Goal: Task Accomplishment & Management: Complete application form

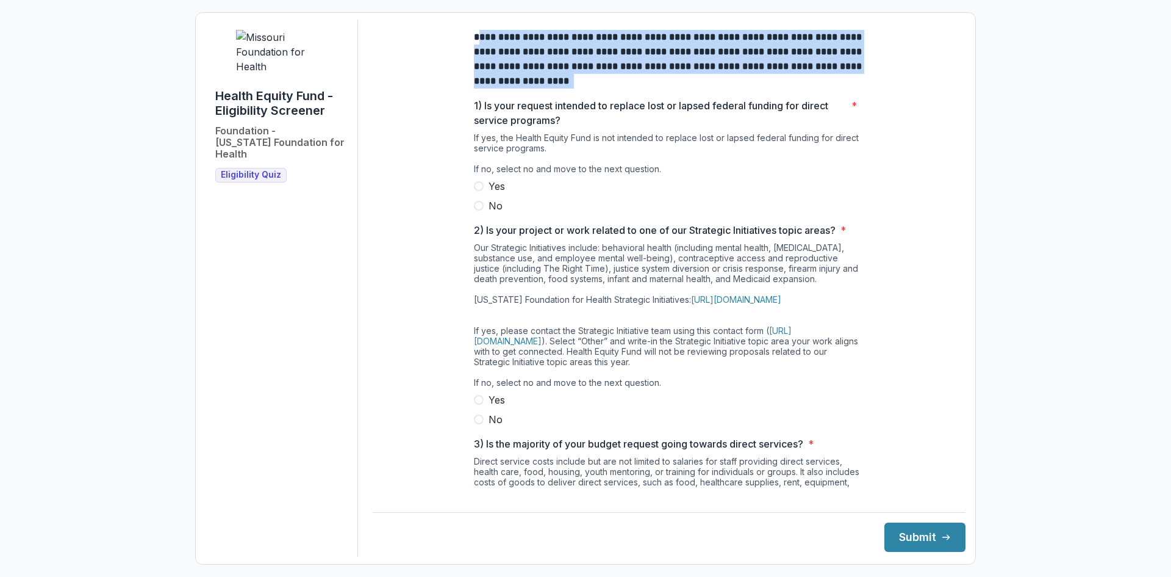
drag, startPoint x: 479, startPoint y: 46, endPoint x: 787, endPoint y: 87, distance: 310.9
click at [787, 87] on p "**********" at bounding box center [669, 59] width 390 height 59
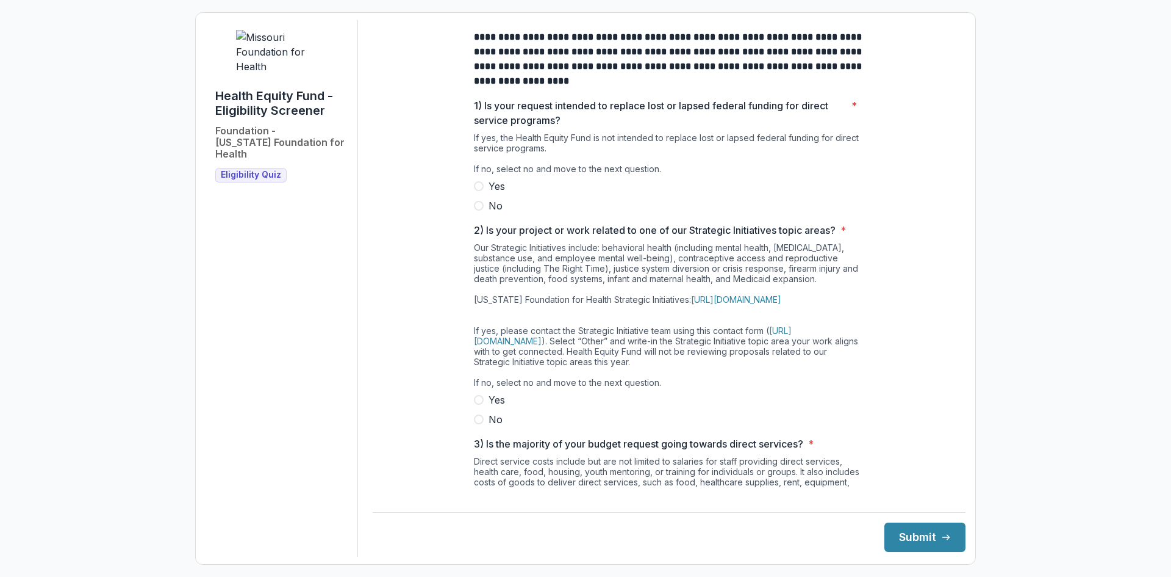
click at [477, 211] on span at bounding box center [479, 206] width 10 height 10
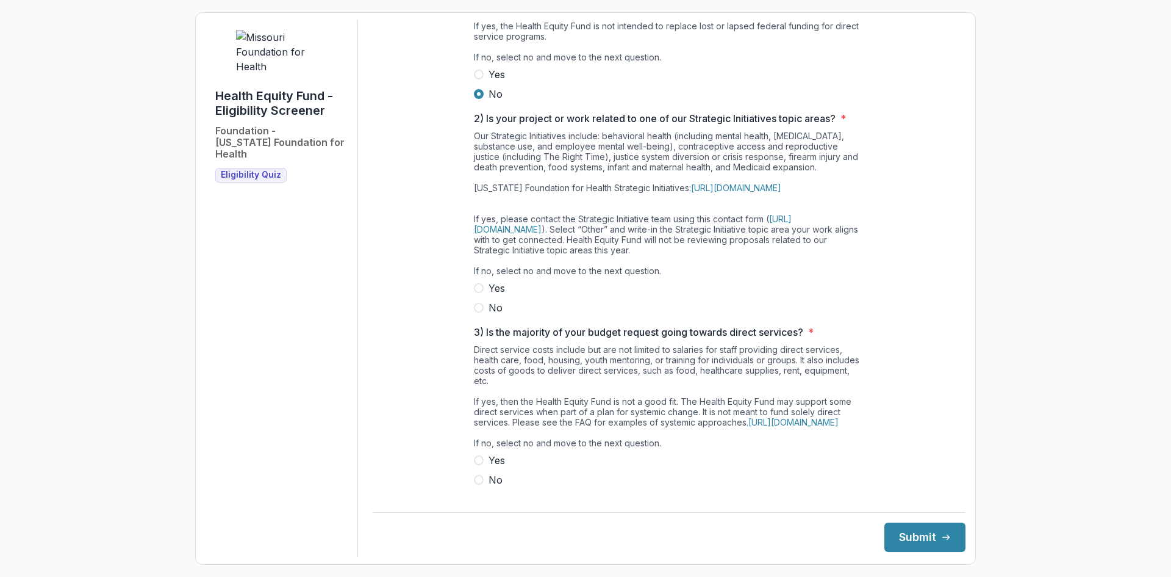
scroll to position [122, 0]
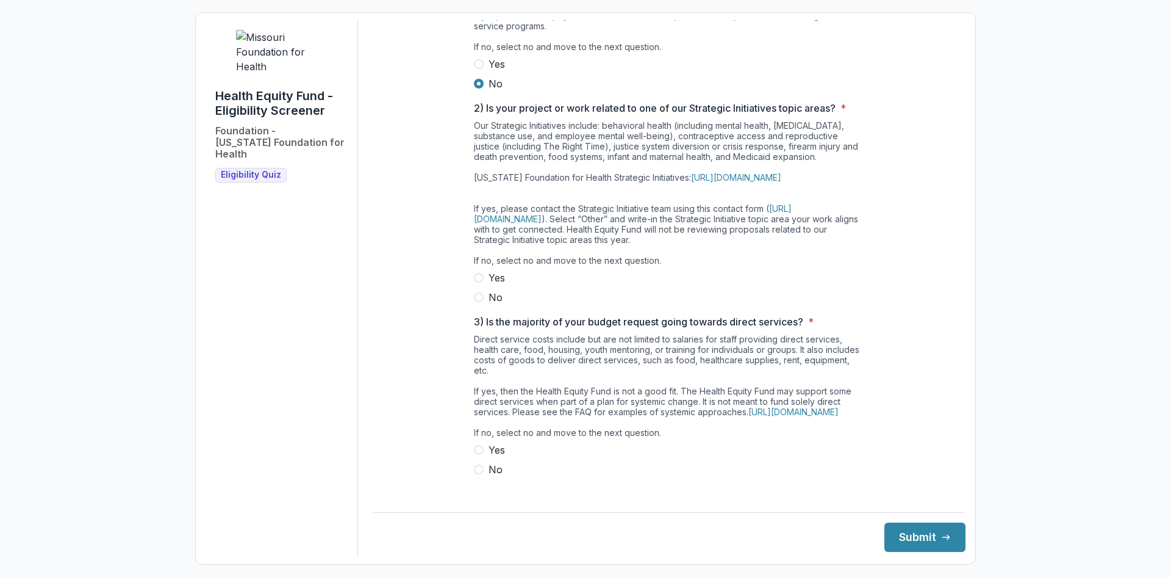
click at [474, 302] on span at bounding box center [479, 297] width 10 height 10
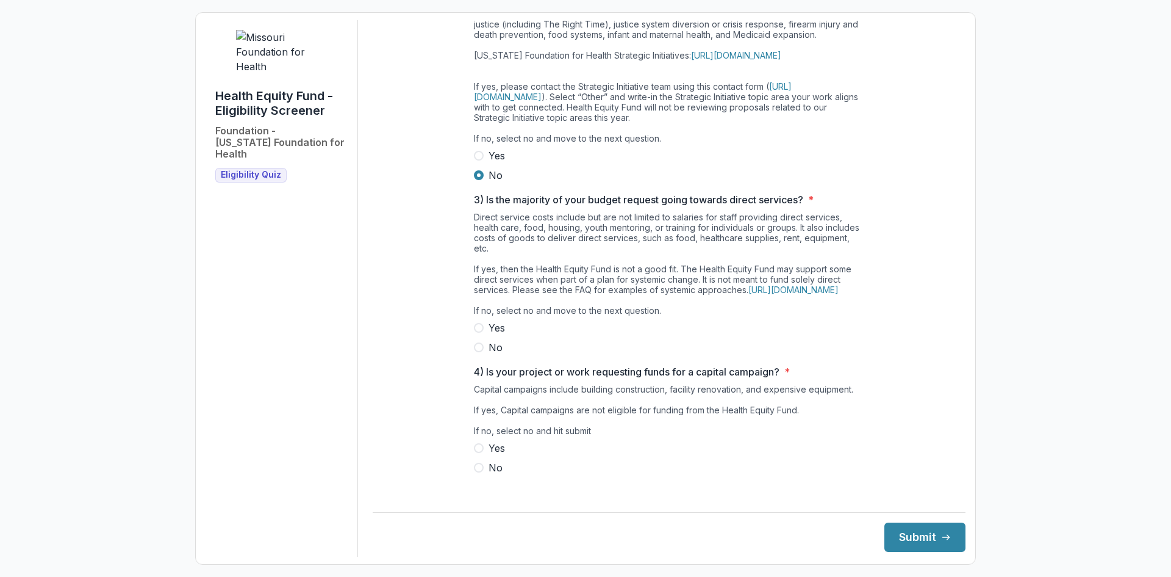
click at [475, 352] on span at bounding box center [479, 347] width 10 height 10
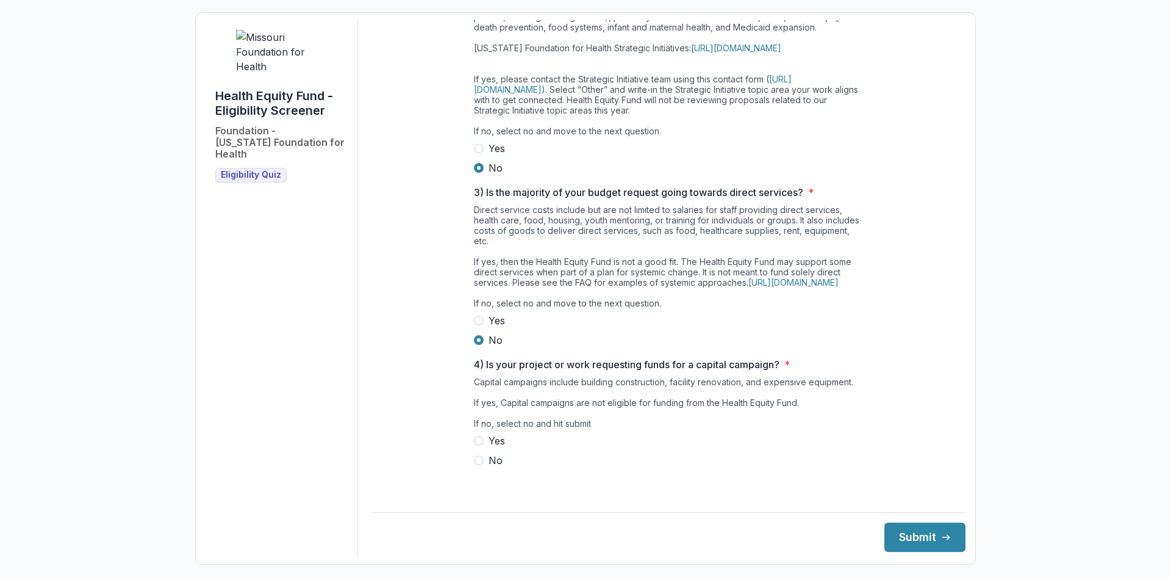
scroll to position [272, 0]
click at [474, 465] on span at bounding box center [479, 460] width 10 height 10
click at [912, 535] on button "Submit" at bounding box center [925, 536] width 81 height 29
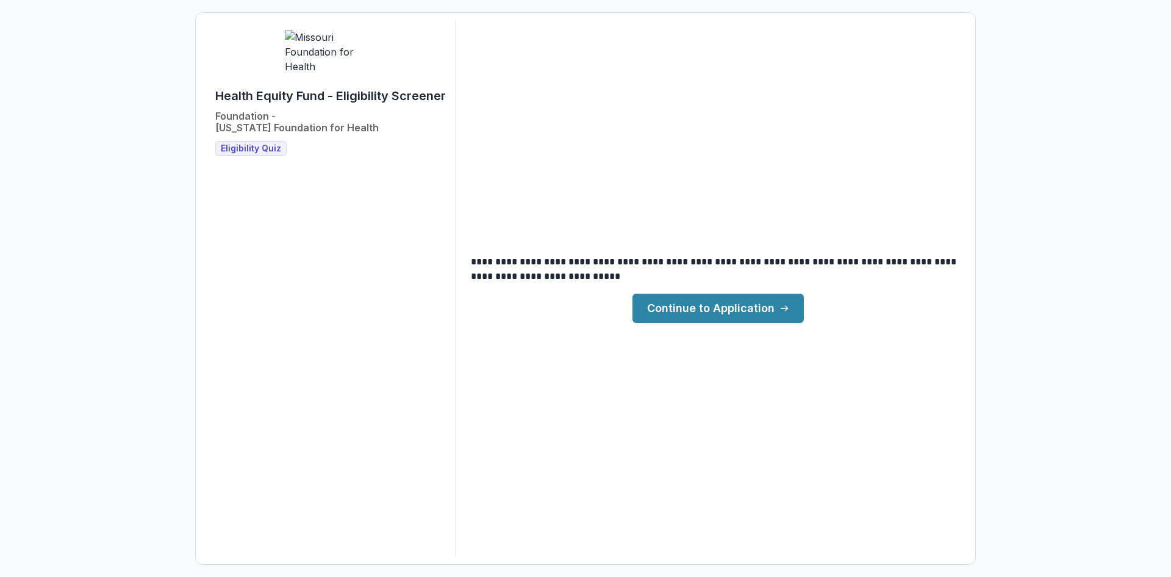
click at [714, 311] on link "Continue to Application" at bounding box center [718, 307] width 171 height 29
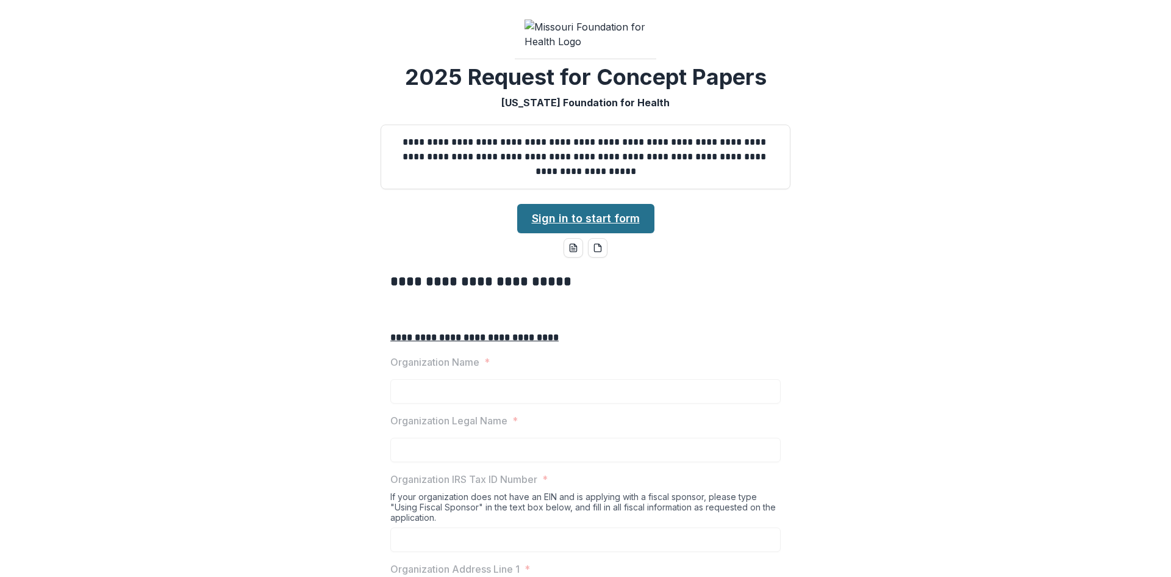
click at [575, 233] on link "Sign in to start form" at bounding box center [585, 218] width 137 height 29
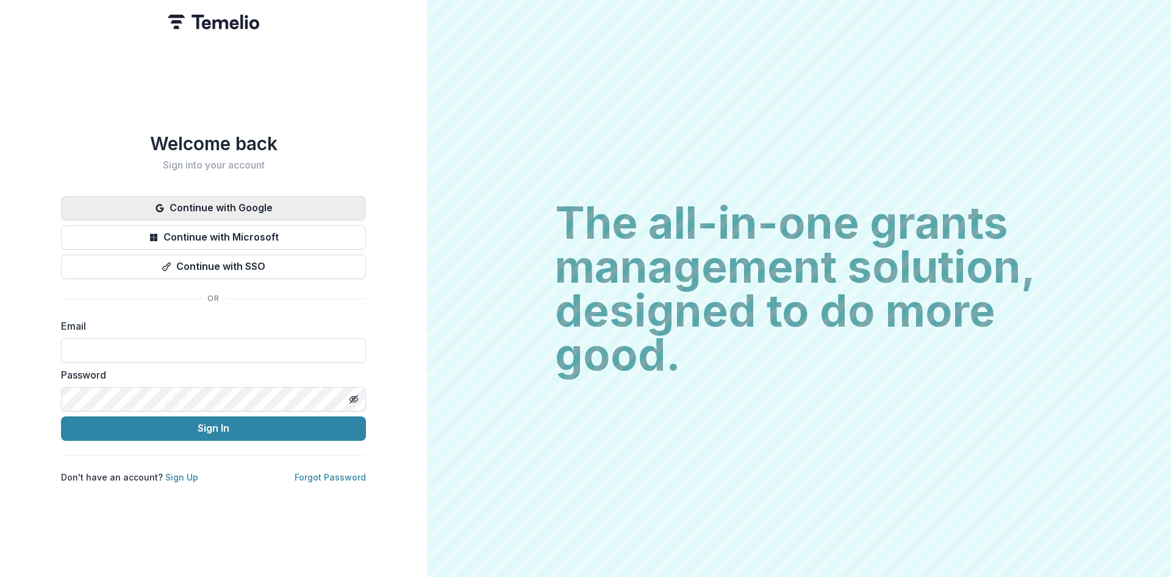
click at [214, 203] on button "Continue with Google" at bounding box center [213, 208] width 305 height 24
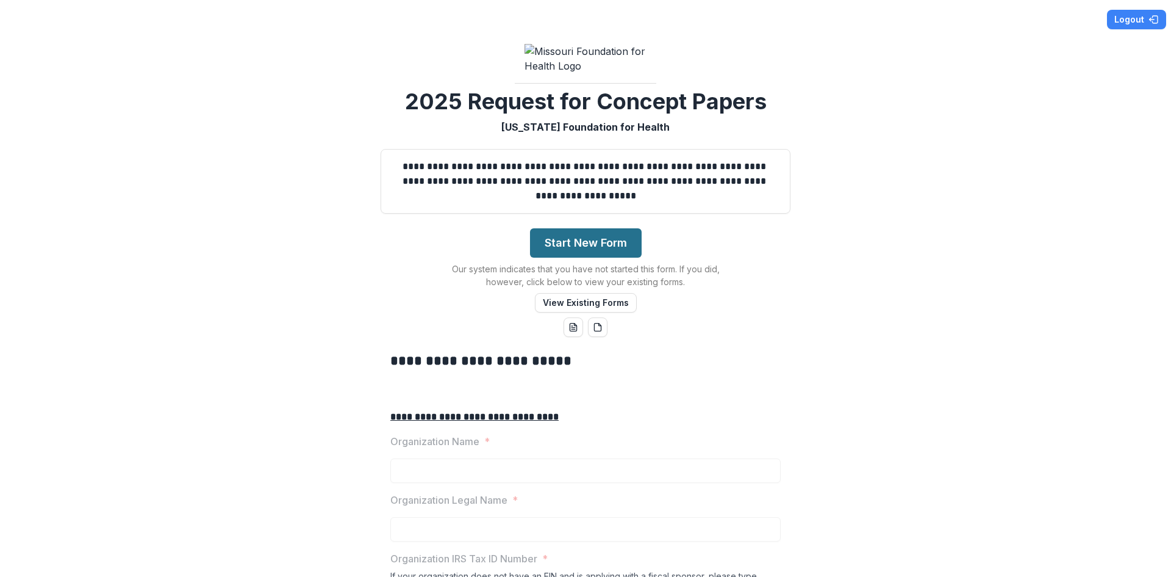
click at [560, 257] on button "Start New Form" at bounding box center [586, 242] width 112 height 29
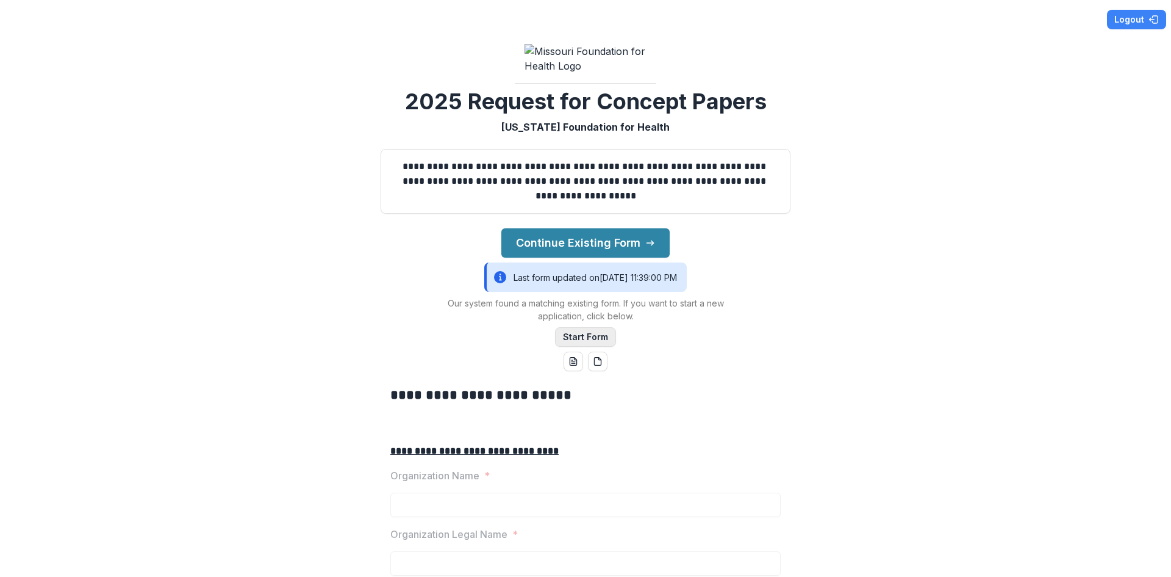
click at [575, 347] on button "Start Form" at bounding box center [585, 337] width 61 height 20
click at [655, 257] on button "Continue Existing Form" at bounding box center [586, 242] width 168 height 29
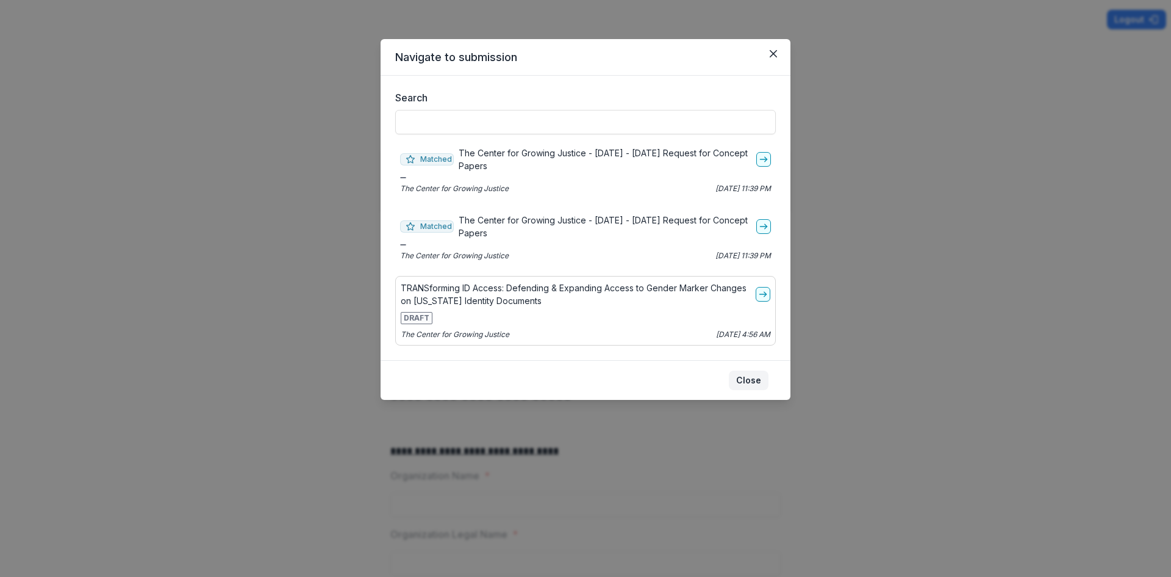
click at [768, 378] on button "Close" at bounding box center [749, 380] width 40 height 20
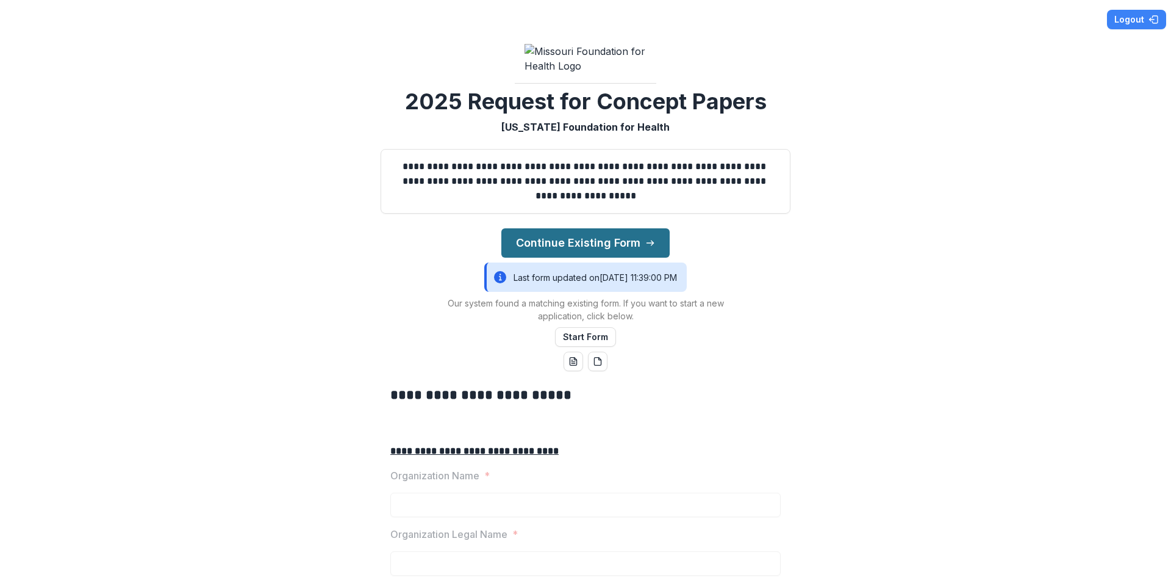
click at [628, 257] on button "Continue Existing Form" at bounding box center [586, 242] width 168 height 29
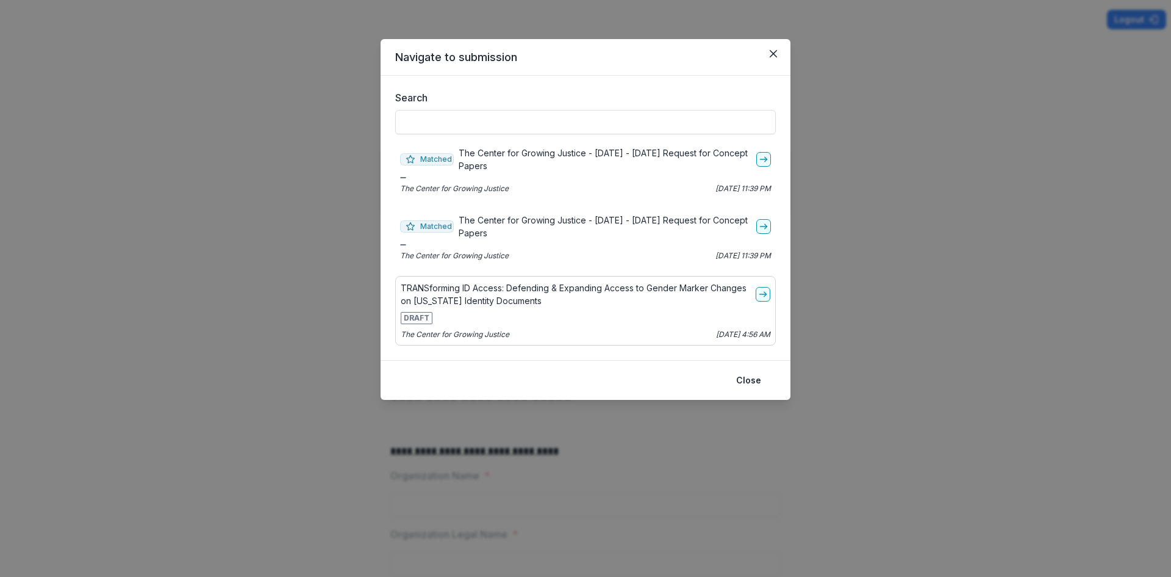
click at [763, 286] on div "TRANSforming ID Access: Defending & Expanding Access to Gender Marker Changes o…" at bounding box center [586, 294] width 370 height 26
click at [761, 295] on icon "go-to" at bounding box center [763, 294] width 10 height 10
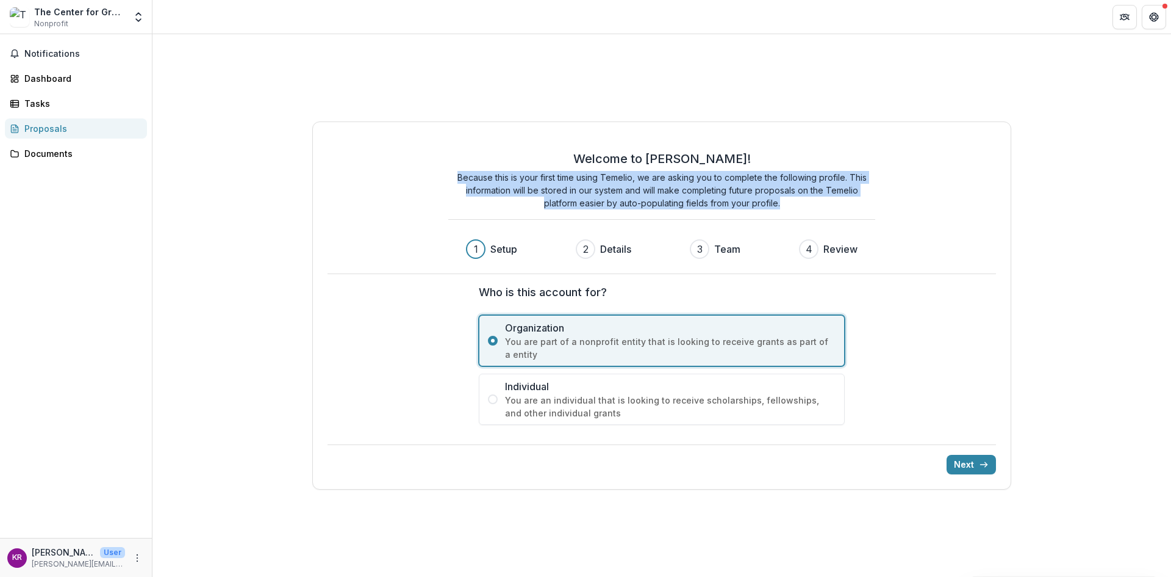
drag, startPoint x: 472, startPoint y: 184, endPoint x: 783, endPoint y: 211, distance: 312.4
click at [783, 211] on div "Welcome to [PERSON_NAME]! Because this is your first time using Temelio, we are…" at bounding box center [661, 185] width 427 height 68
click at [644, 183] on p "Because this is your first time using Temelio, we are asking you to complete th…" at bounding box center [661, 190] width 427 height 38
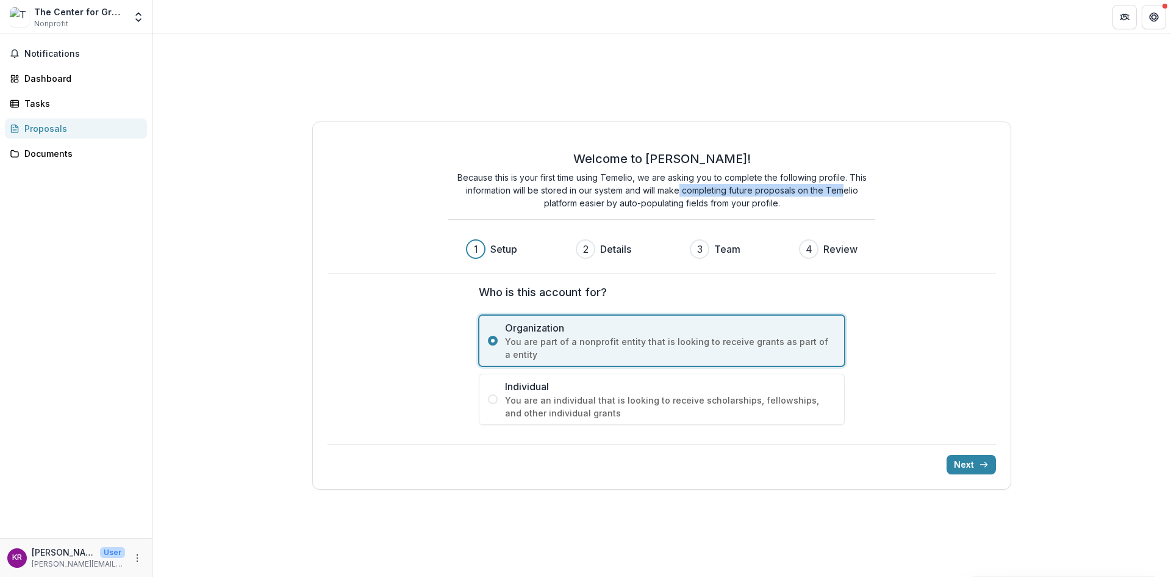
drag, startPoint x: 682, startPoint y: 186, endPoint x: 841, endPoint y: 193, distance: 160.0
click at [841, 193] on p "Because this is your first time using Temelio, we are asking you to complete th…" at bounding box center [661, 190] width 427 height 38
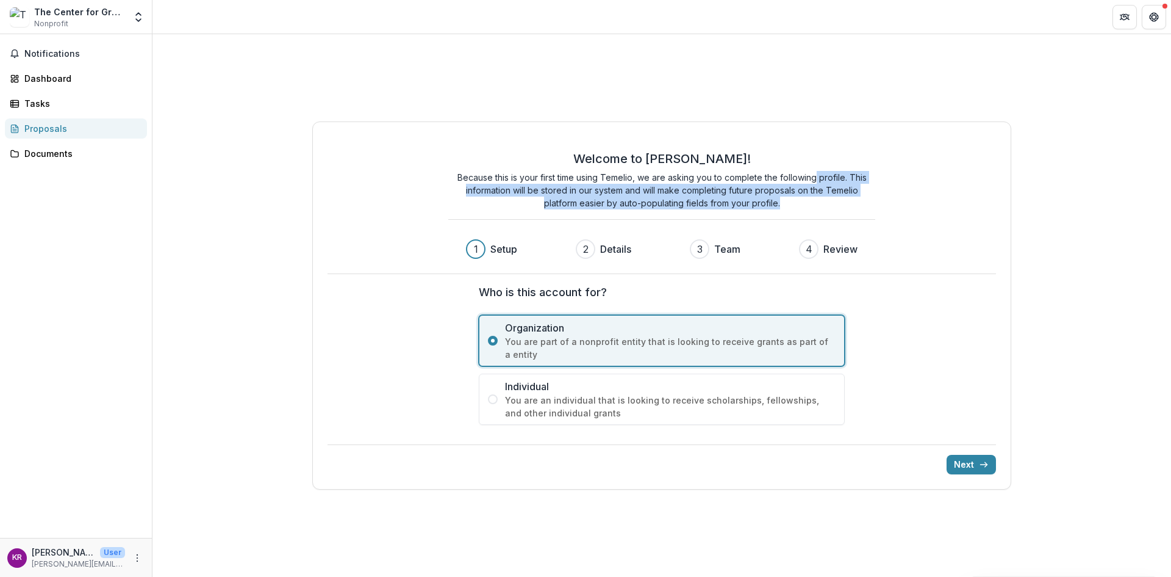
drag, startPoint x: 816, startPoint y: 176, endPoint x: 898, endPoint y: 200, distance: 84.4
click at [898, 200] on div "Welcome to [PERSON_NAME]! Because this is your first time using Temelio, we are…" at bounding box center [662, 205] width 669 height 137
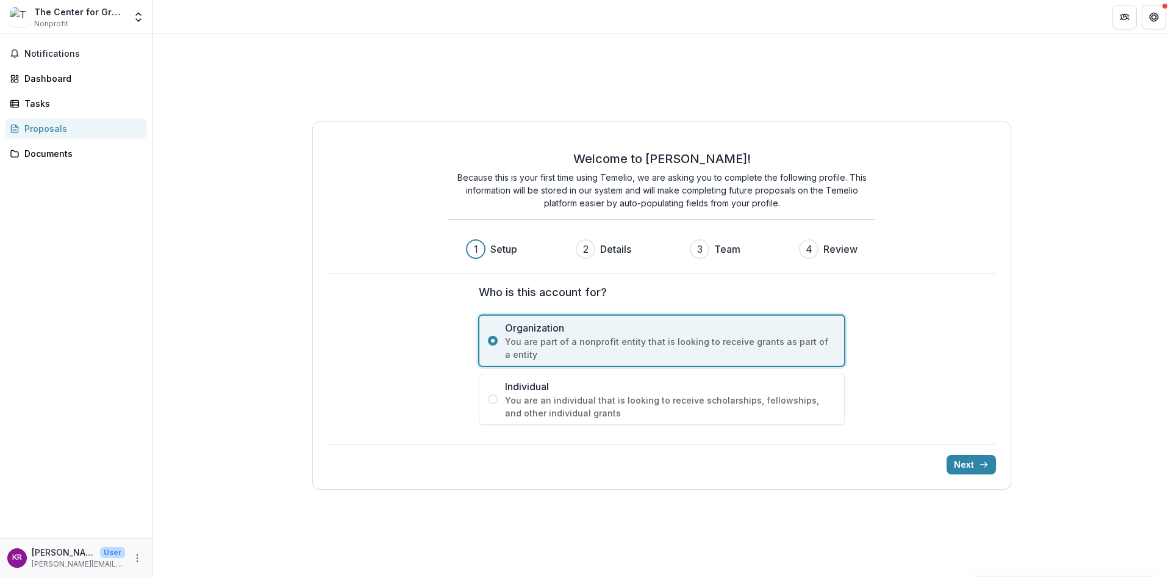
click at [926, 408] on div "Welcome to [PERSON_NAME]! Because this is your first time using Temelio, we are…" at bounding box center [662, 305] width 700 height 368
click at [955, 461] on button "Next" at bounding box center [971, 465] width 49 height 20
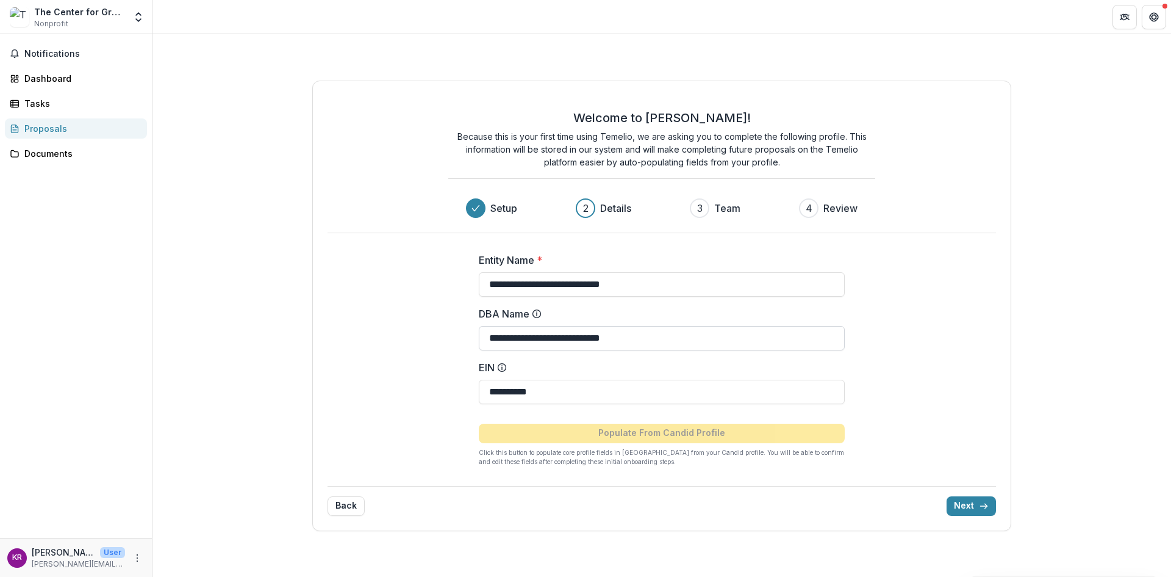
click at [647, 340] on input "**********" at bounding box center [662, 338] width 366 height 24
click at [648, 282] on input "**********" at bounding box center [662, 284] width 366 height 24
click at [859, 361] on div "**********" at bounding box center [662, 354] width 488 height 243
click at [674, 286] on input "**********" at bounding box center [662, 284] width 366 height 24
click at [914, 307] on div "**********" at bounding box center [662, 306] width 700 height 450
